Goal: Information Seeking & Learning: Find specific fact

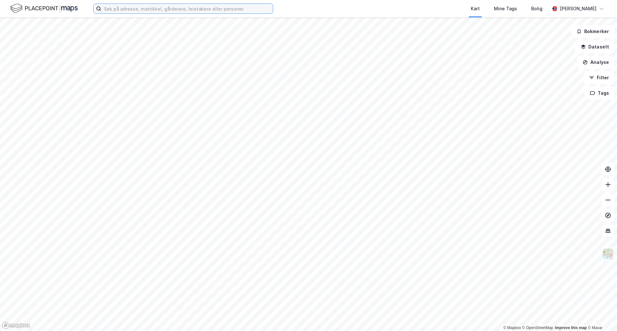
click at [202, 5] on input at bounding box center [187, 9] width 172 height 10
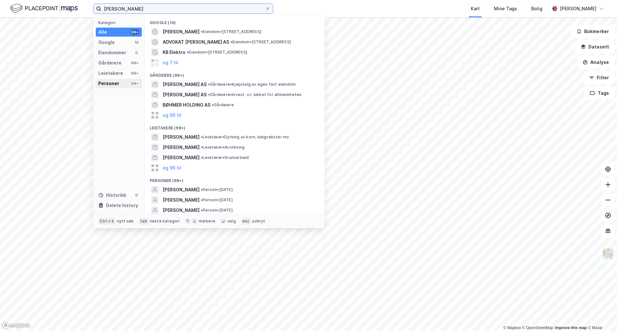
type input "[PERSON_NAME]"
click at [117, 79] on div "Personer 99+" at bounding box center [119, 83] width 46 height 9
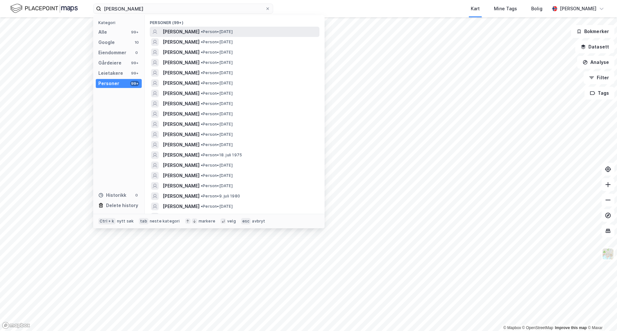
click at [195, 29] on span "[PERSON_NAME]" at bounding box center [181, 32] width 37 height 8
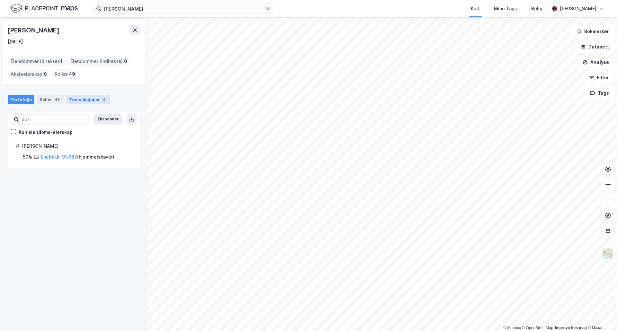
click at [83, 100] on div "Transaksjoner 9" at bounding box center [88, 99] width 44 height 9
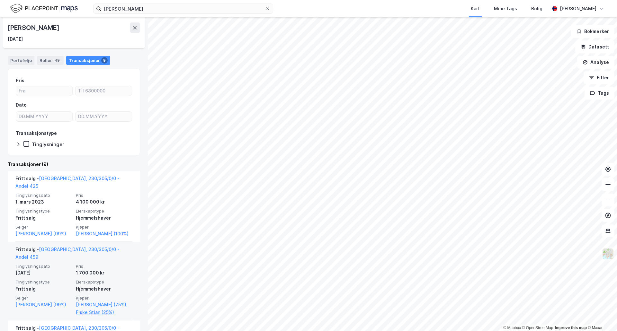
scroll to position [32, 0]
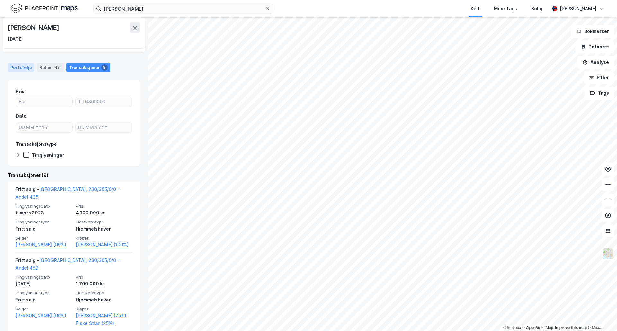
click at [28, 71] on div "Portefølje" at bounding box center [21, 67] width 27 height 9
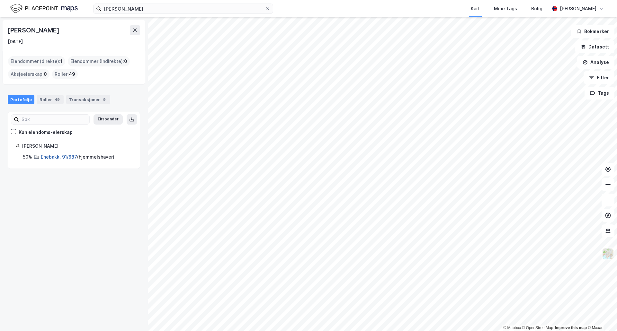
click at [50, 159] on link "Enebakk, 91/687" at bounding box center [59, 156] width 36 height 5
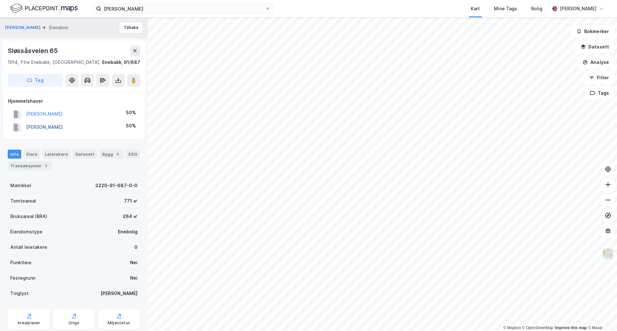
click at [0, 0] on button "[PERSON_NAME]" at bounding box center [0, 0] width 0 height 0
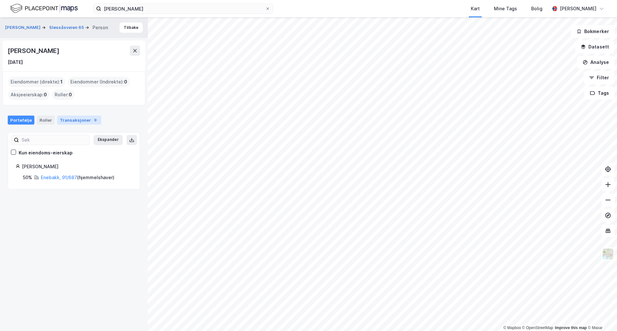
click at [70, 118] on div "Transaksjoner 9" at bounding box center [79, 120] width 44 height 9
